Goal: Navigation & Orientation: Find specific page/section

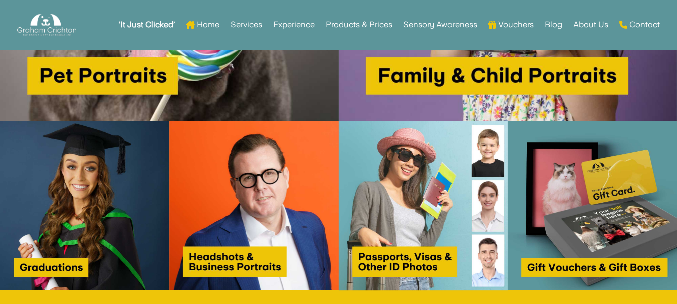
scroll to position [1507, 0]
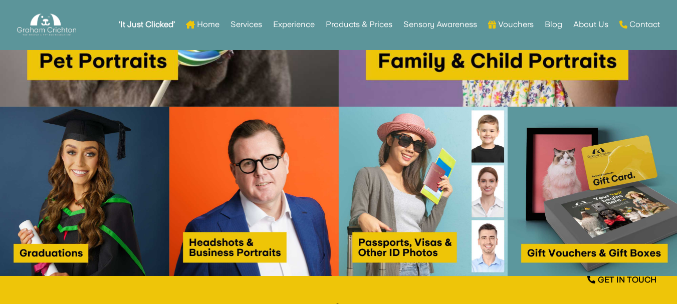
drag, startPoint x: 681, startPoint y: 28, endPoint x: 684, endPoint y: 165, distance: 136.8
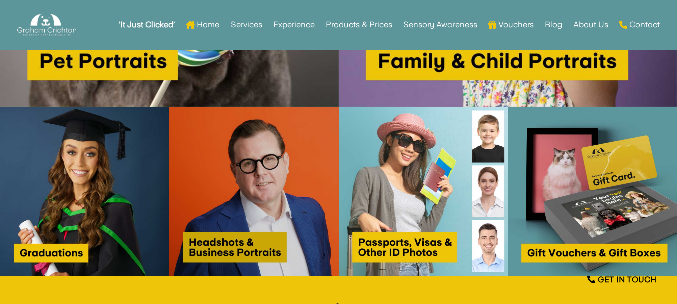
click at [225, 216] on img at bounding box center [253, 191] width 169 height 169
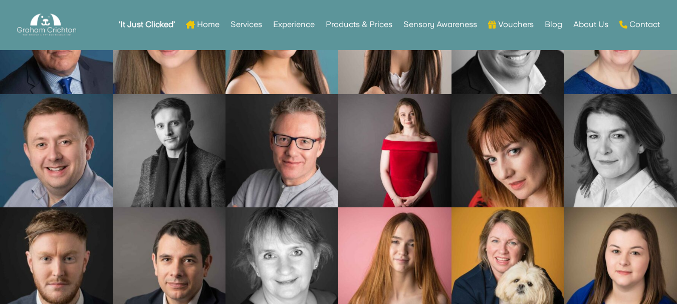
scroll to position [2008, 0]
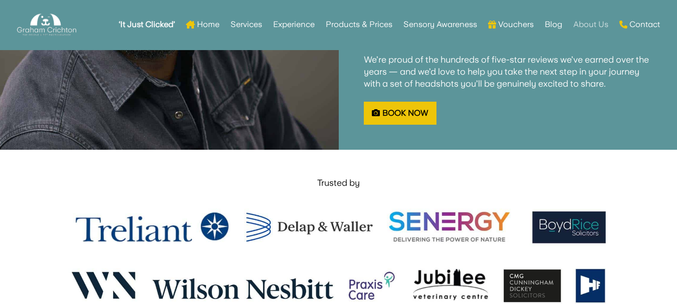
click at [586, 24] on link "About Us" at bounding box center [590, 24] width 35 height 39
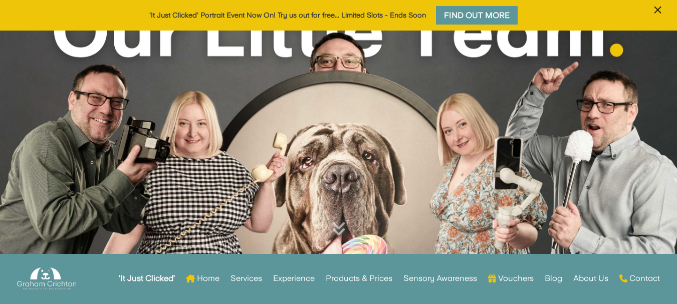
click at [657, 9] on span "×" at bounding box center [658, 10] width 10 height 19
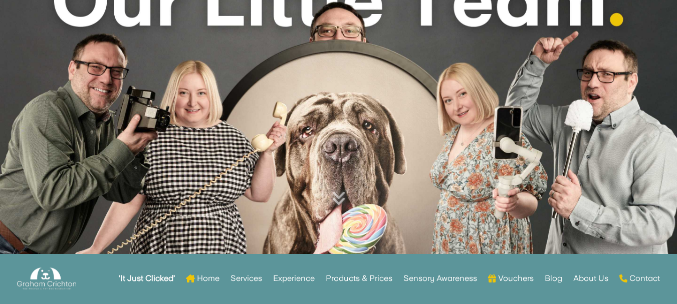
click at [642, 276] on link "Contact" at bounding box center [639, 280] width 41 height 39
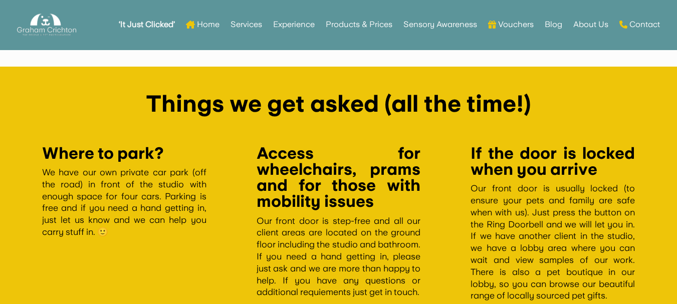
scroll to position [806, 0]
